Goal: Transaction & Acquisition: Book appointment/travel/reservation

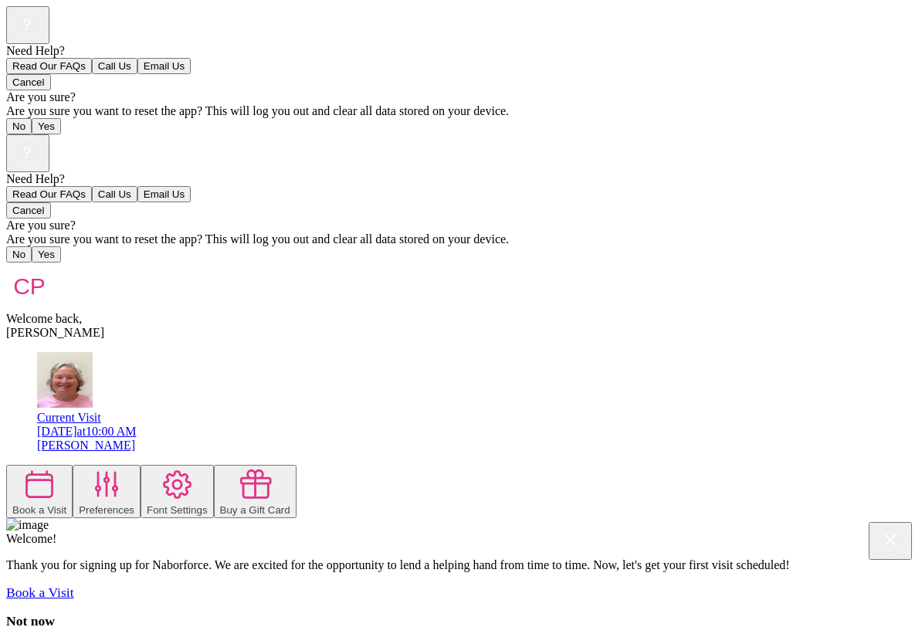
click at [57, 467] on icon at bounding box center [39, 484] width 35 height 35
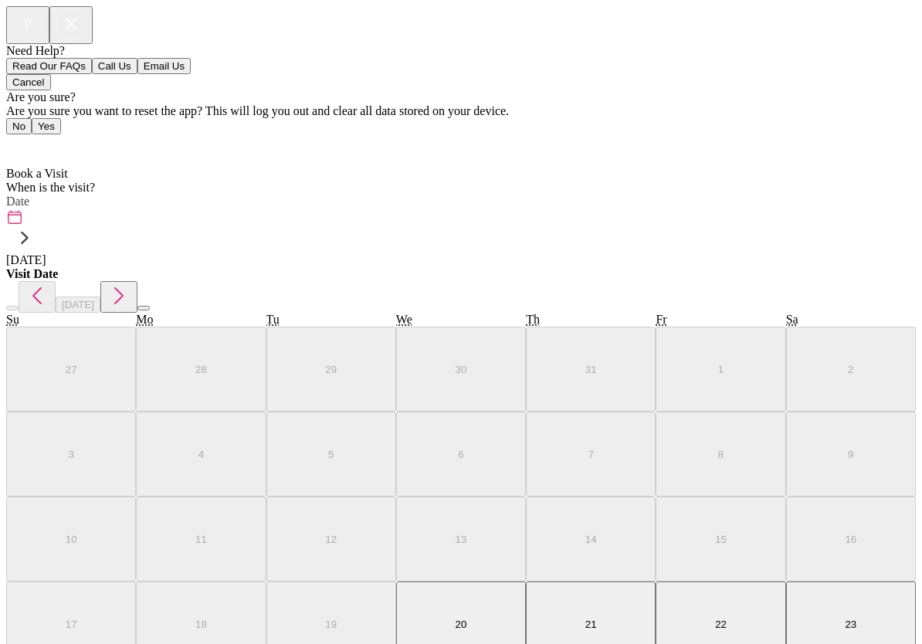
scroll to position [9, 0]
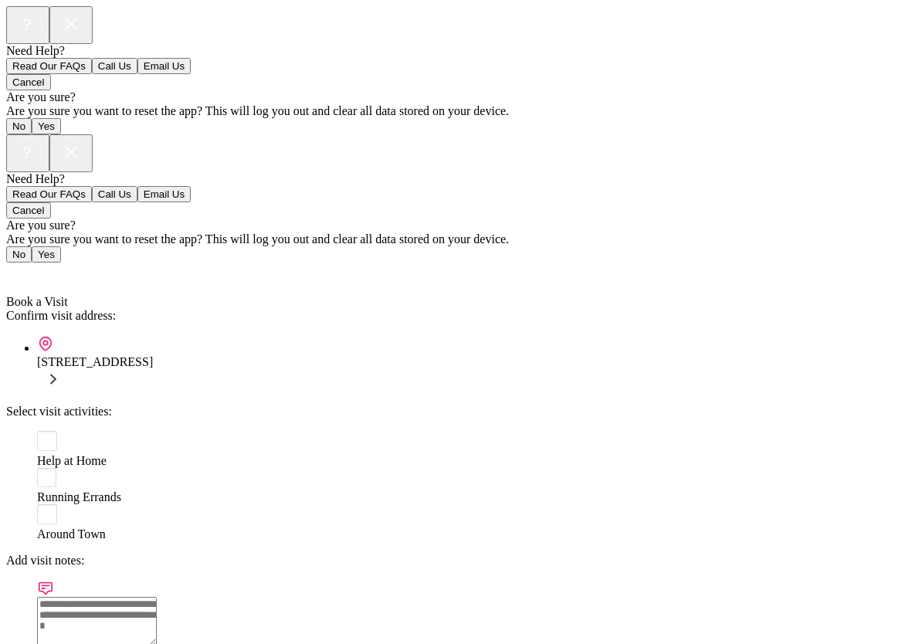
click at [45, 431] on rect at bounding box center [47, 441] width 20 height 20
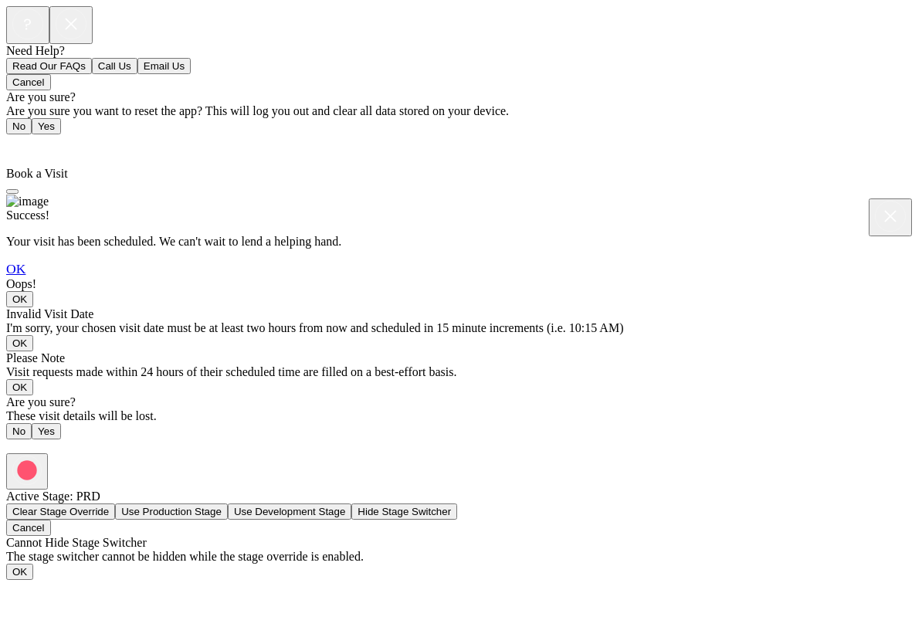
click at [875, 201] on rect at bounding box center [890, 216] width 30 height 30
